Goal: Communication & Community: Answer question/provide support

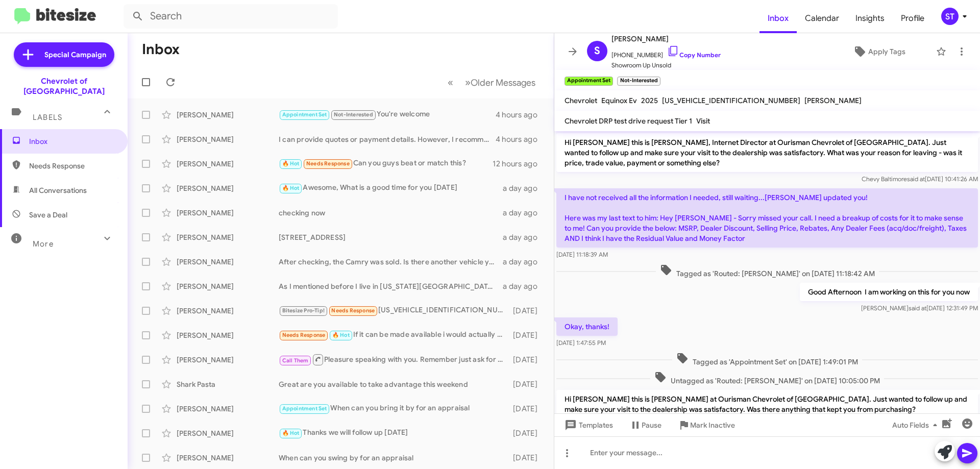
scroll to position [227, 0]
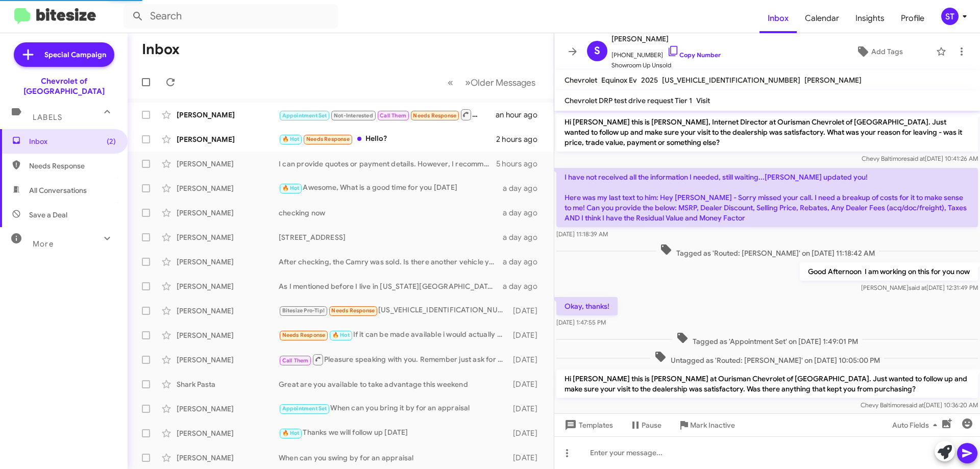
scroll to position [286, 0]
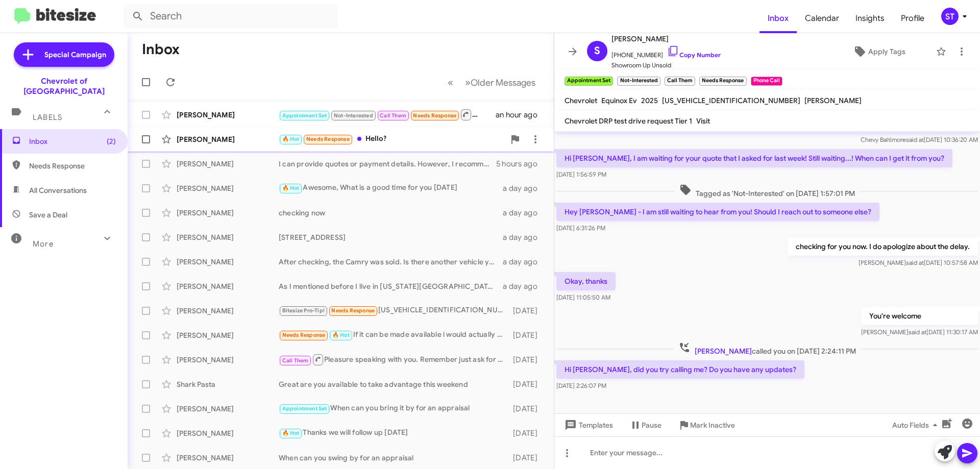
click at [379, 140] on div "🔥 Hot Needs Response Hello?" at bounding box center [392, 139] width 226 height 12
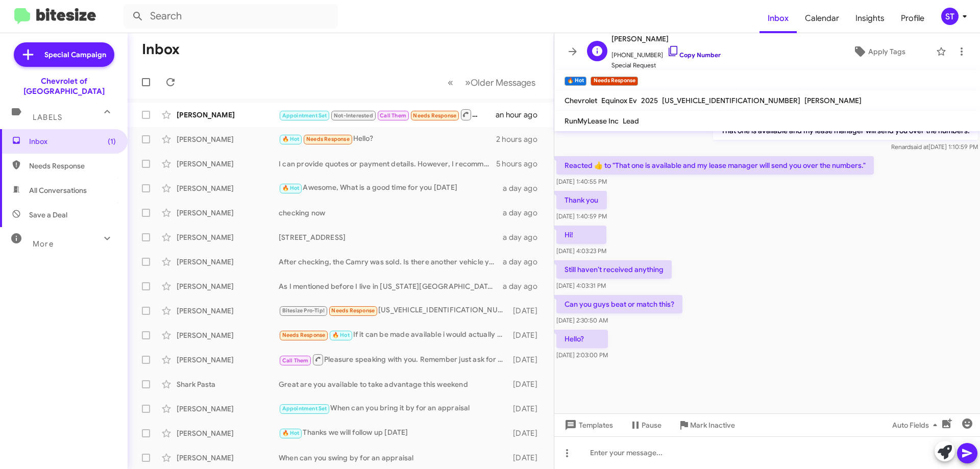
click at [669, 46] on icon at bounding box center [673, 51] width 9 height 10
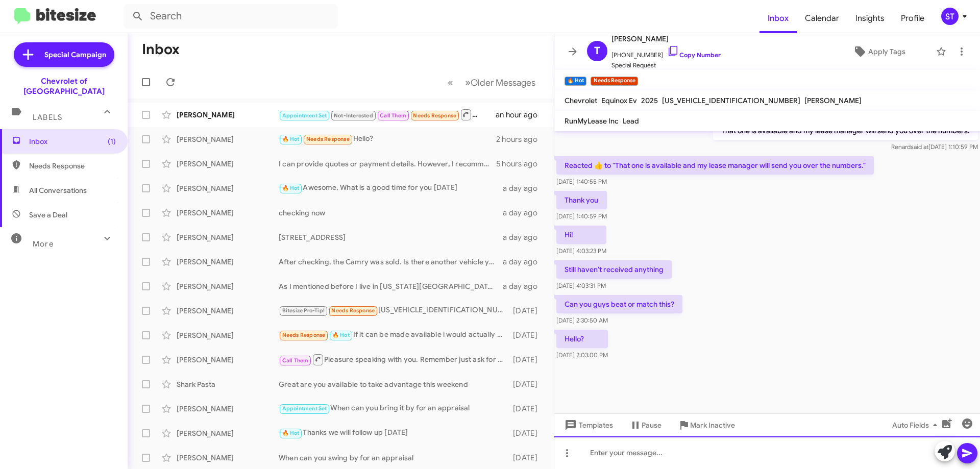
paste div
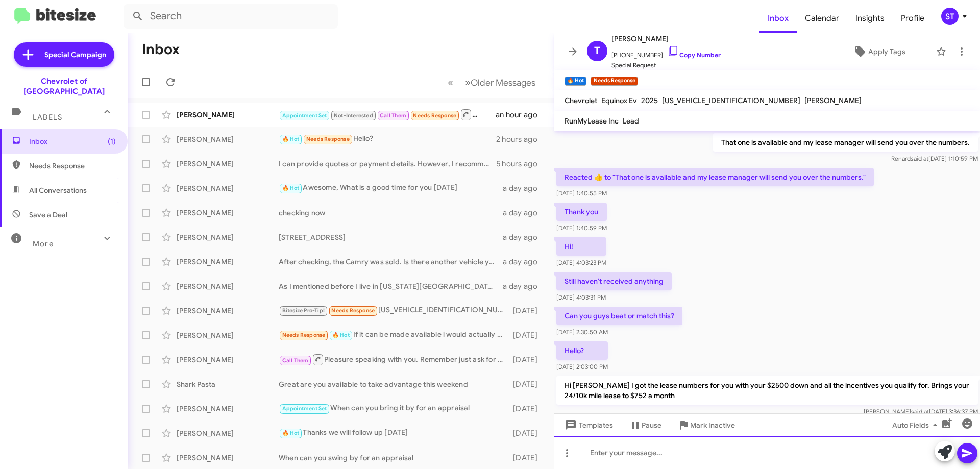
scroll to position [1399, 0]
